Goal: Information Seeking & Learning: Compare options

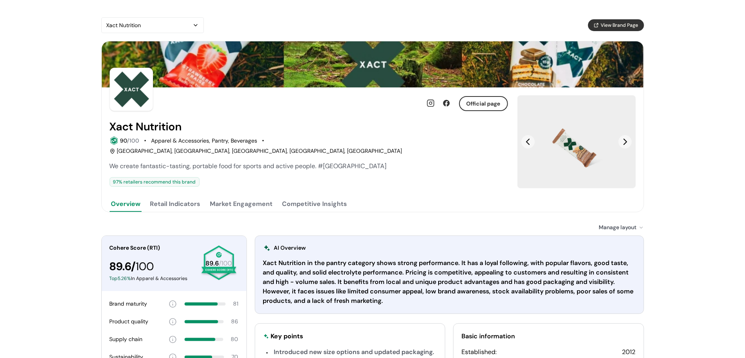
click at [300, 183] on div "Official page Xact Nutrition 90 /100 Apparel & Accessories, Pantry, Beverages M…" at bounding box center [309, 150] width 398 height 125
click at [300, 196] on button "Competitive Insights" at bounding box center [315, 204] width 68 height 16
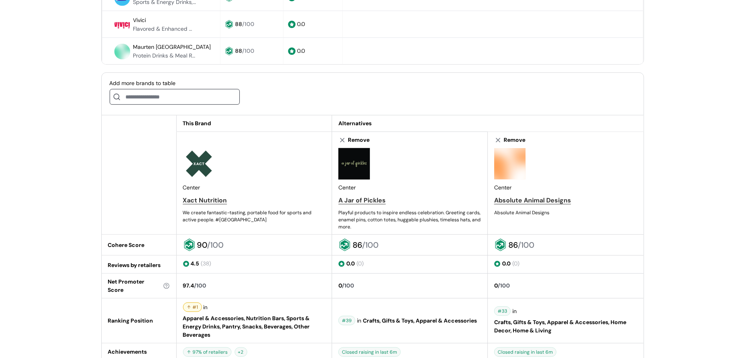
scroll to position [349, 0]
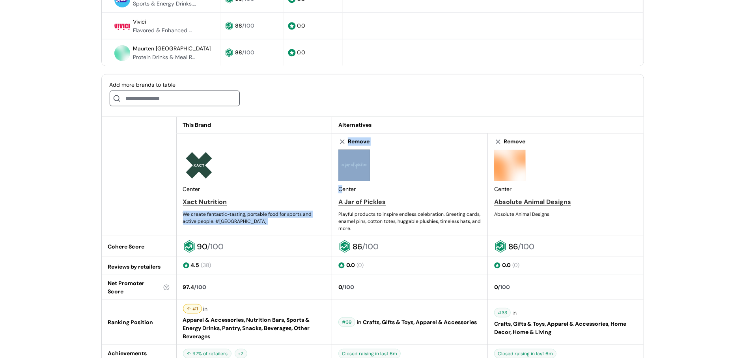
drag, startPoint x: 343, startPoint y: 174, endPoint x: 184, endPoint y: 180, distance: 159.0
click at [184, 185] on tr "Remove Center Xact Nutrition We create fantastic-tasting, portable food for spo…" at bounding box center [373, 185] width 542 height 103
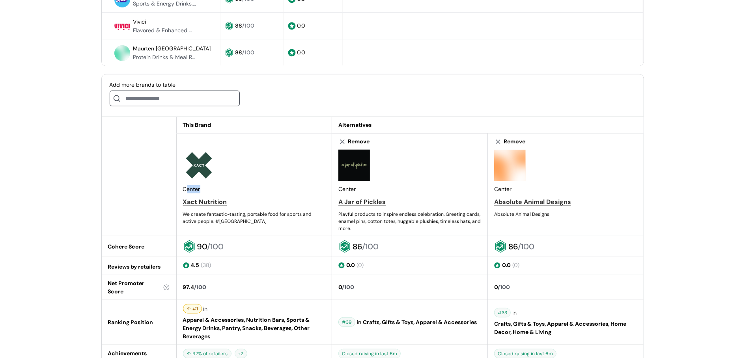
drag, startPoint x: 185, startPoint y: 175, endPoint x: 247, endPoint y: 179, distance: 62.0
click at [247, 179] on div "Center Xact Nutrition We create fantastic-tasting, portable food for sports and…" at bounding box center [254, 187] width 143 height 75
click at [143, 91] on input at bounding box center [175, 99] width 130 height 16
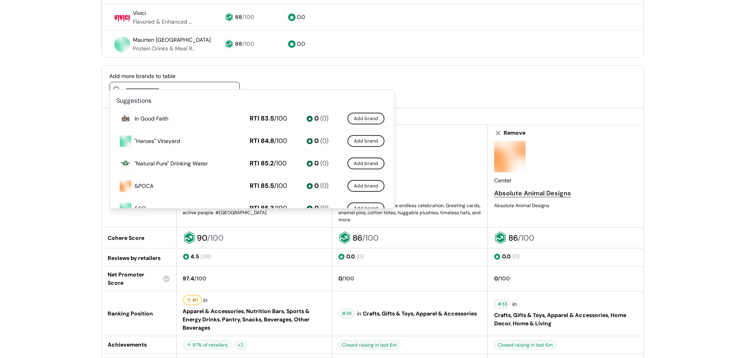
scroll to position [370, 0]
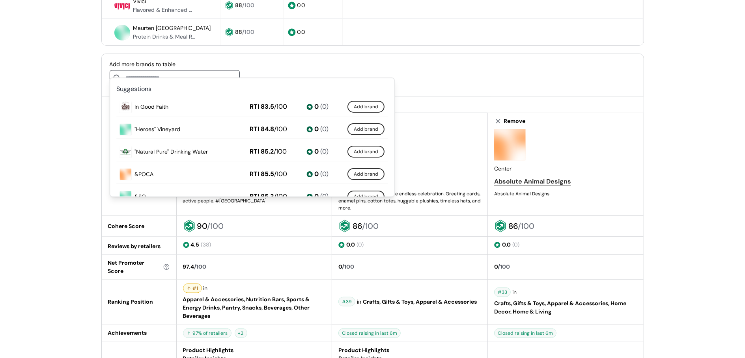
click at [490, 115] on td "Remove Center Absolute Animal Designs Absolute Animal Designs" at bounding box center [566, 164] width 156 height 103
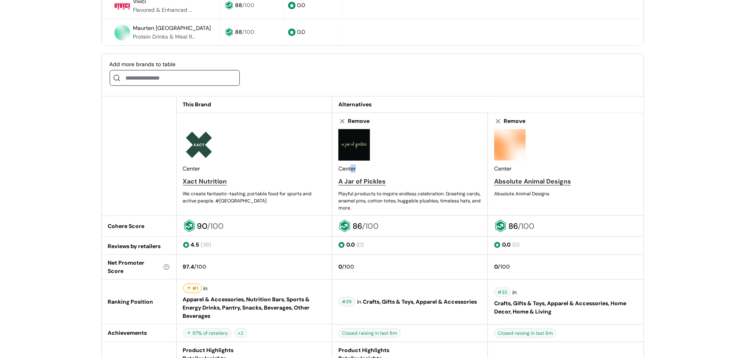
drag, startPoint x: 350, startPoint y: 157, endPoint x: 355, endPoint y: 155, distance: 5.5
click at [355, 155] on div "Center A Jar of Pickles Playful products to inspire endless celebration. Greeti…" at bounding box center [409, 170] width 143 height 82
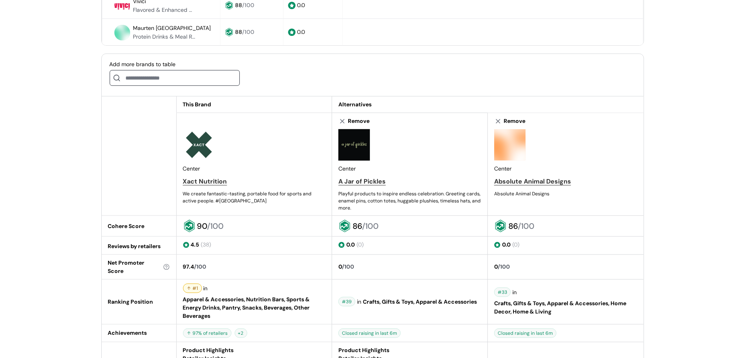
click at [406, 153] on div "Center A Jar of Pickles Playful products to inspire endless celebration. Greeti…" at bounding box center [409, 170] width 143 height 82
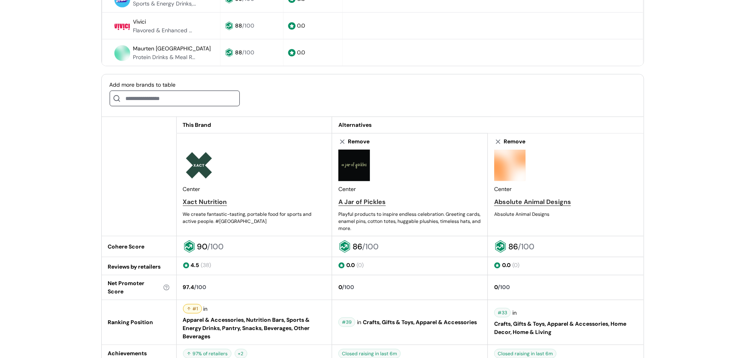
scroll to position [349, 0]
click at [215, 102] on div "Add more brands to table" at bounding box center [373, 96] width 542 height 43
click at [218, 93] on input at bounding box center [175, 99] width 130 height 16
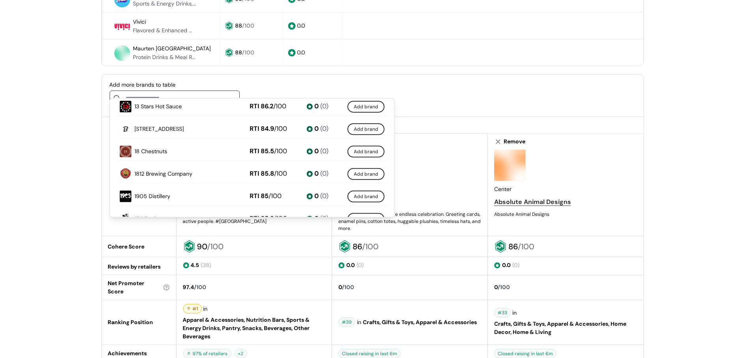
scroll to position [274, 0]
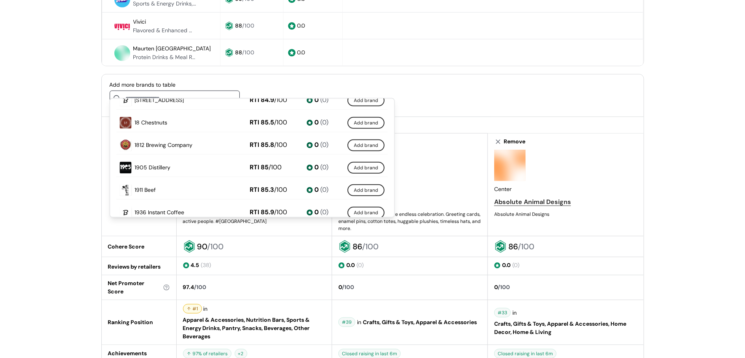
click at [358, 123] on button "Add brand" at bounding box center [365, 123] width 37 height 12
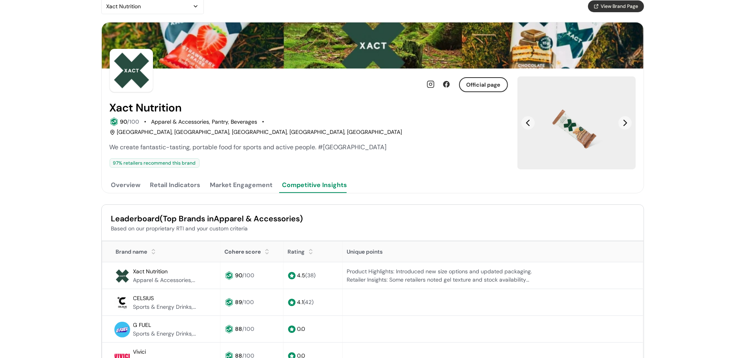
scroll to position [19, 0]
click at [247, 179] on button "Market Engagement" at bounding box center [242, 185] width 66 height 16
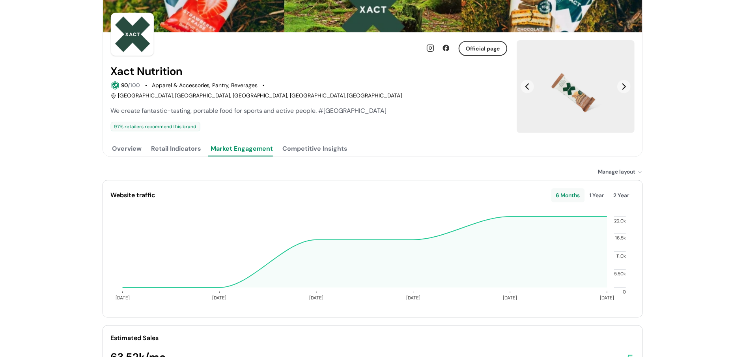
scroll to position [101, 0]
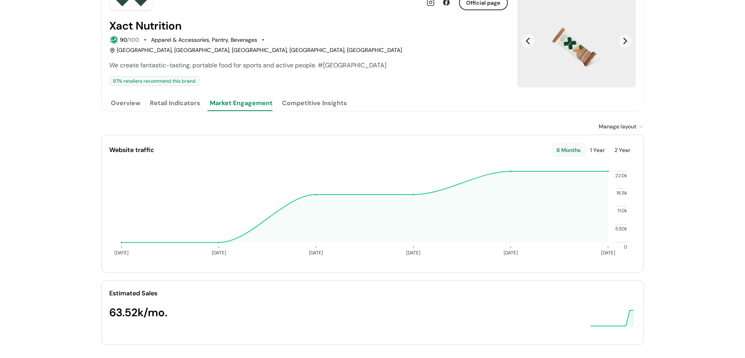
click at [61, 103] on div "Xact Nutrition View Brand Page Official page Xact Nutrition 90 /100 Apparel & A…" at bounding box center [372, 134] width 745 height 470
click at [683, 100] on div "Xact Nutrition View Brand Page Official page Xact Nutrition 90 /100 Apparel & A…" at bounding box center [372, 134] width 745 height 470
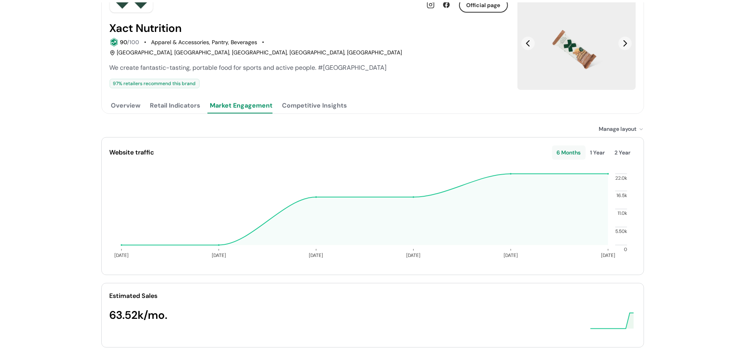
scroll to position [99, 0]
click at [742, 237] on div "Xact Nutrition View Brand Page Official page Xact Nutrition 90 /100 Apparel & A…" at bounding box center [372, 136] width 745 height 470
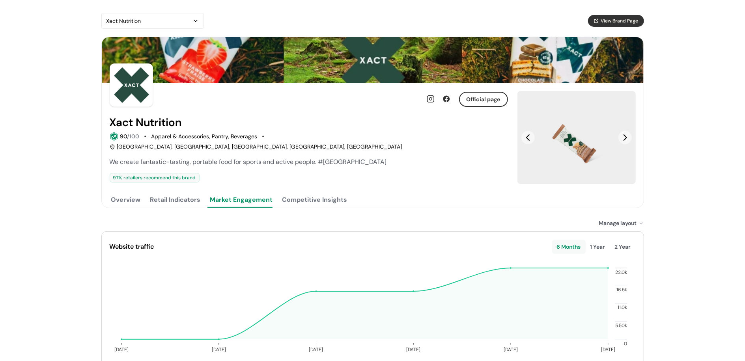
scroll to position [14, 0]
